Goal: Obtain resource: Download file/media

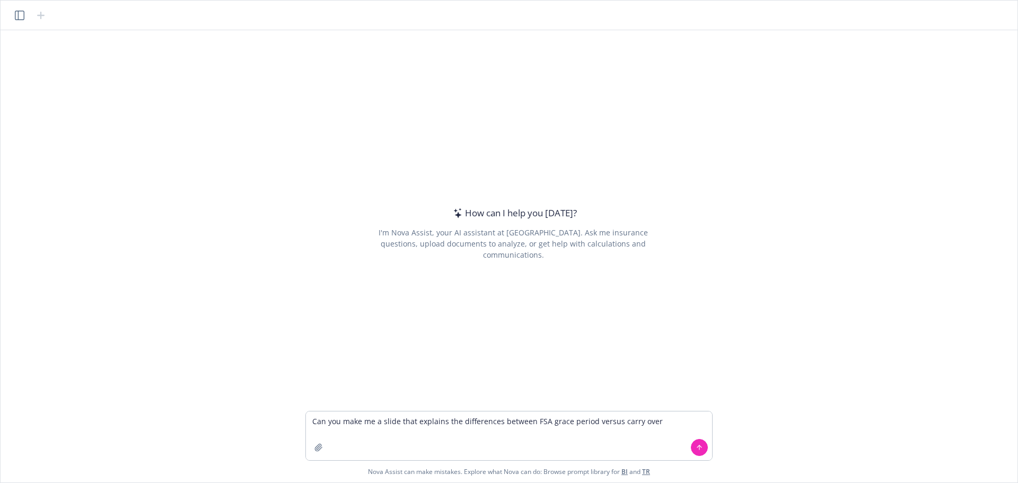
type textarea "Can you make me a slide that explains the differences between FSA grace period …"
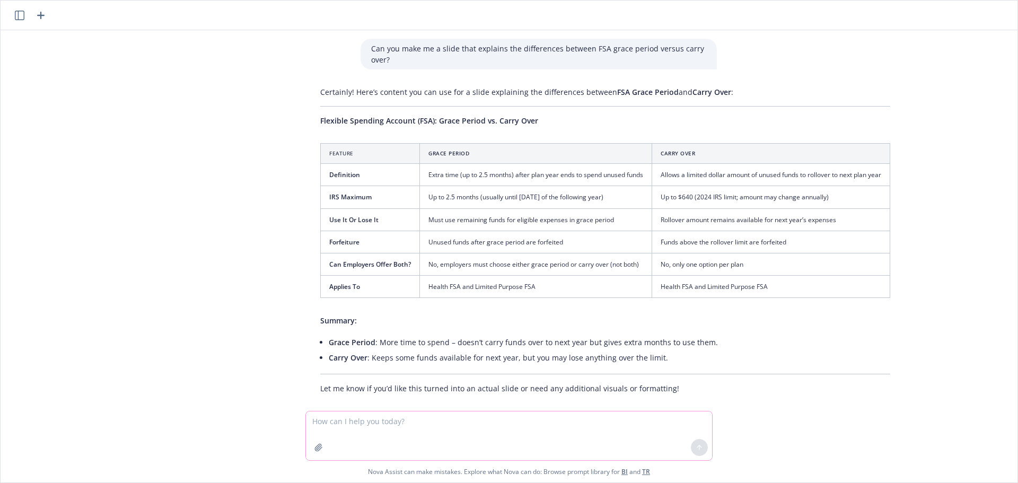
click at [385, 424] on textarea at bounding box center [509, 435] width 406 height 49
type textarea "make it into an actual slide"
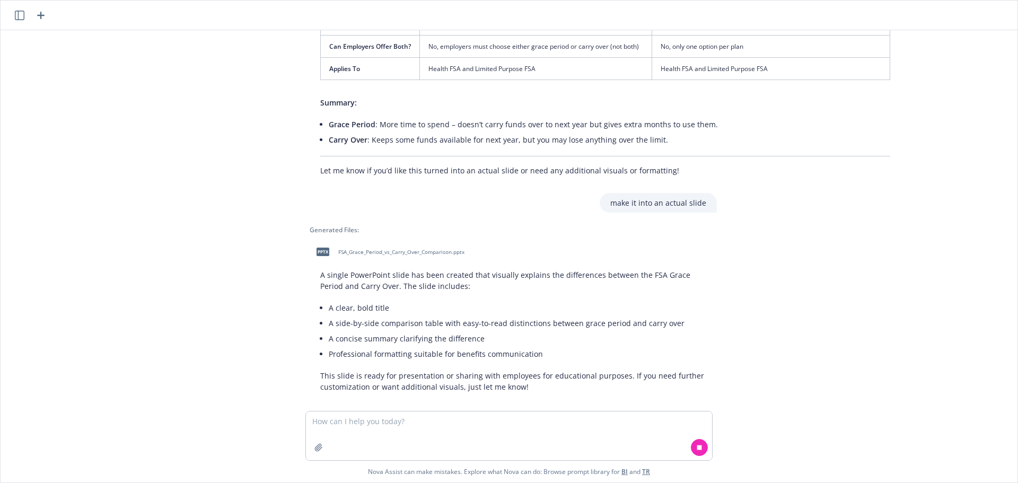
scroll to position [229, 0]
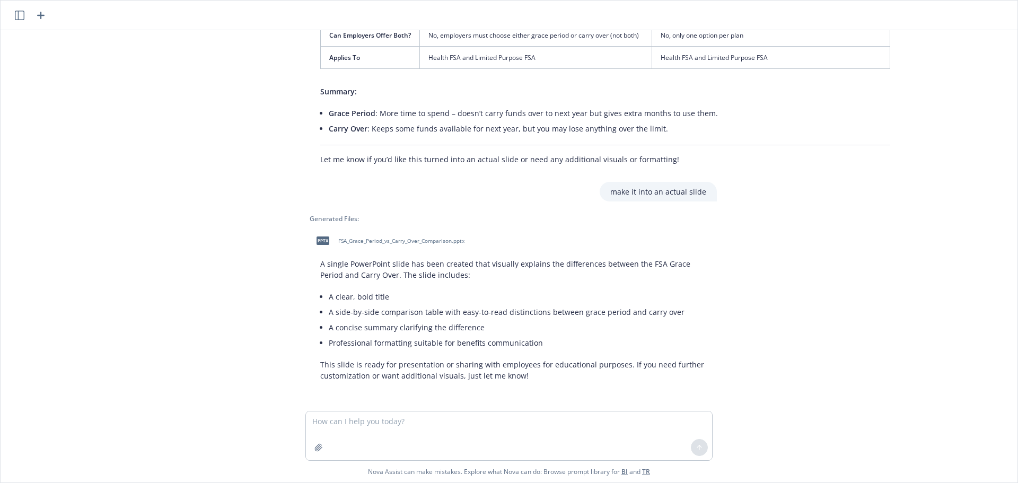
click at [436, 242] on span "FSA_Grace_Period_vs_Carry_Over_Comparison.pptx" at bounding box center [401, 241] width 126 height 7
click at [874, 168] on div "Certainly! Here’s content you can use for a slide explaining the differences be…" at bounding box center [605, 11] width 591 height 316
